Goal: Information Seeking & Learning: Learn about a topic

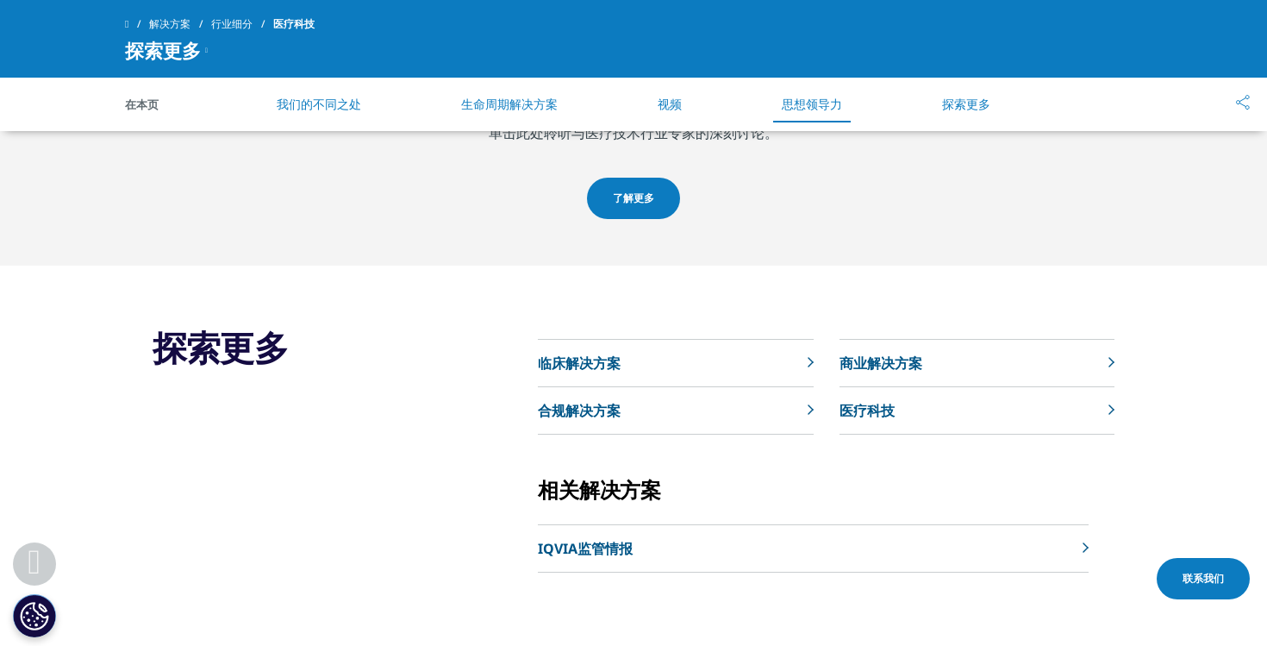
scroll to position [2834, 0]
click at [808, 356] on icon at bounding box center [811, 361] width 6 height 10
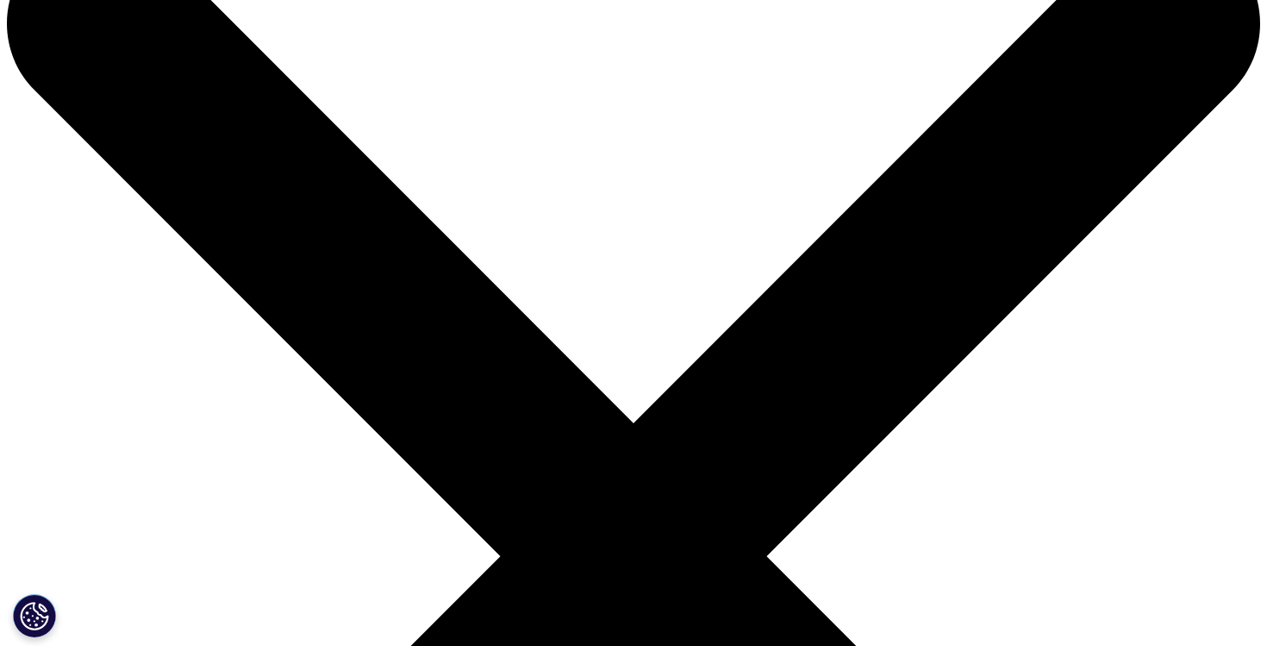
scroll to position [89, 0]
